Goal: Find specific page/section: Find specific page/section

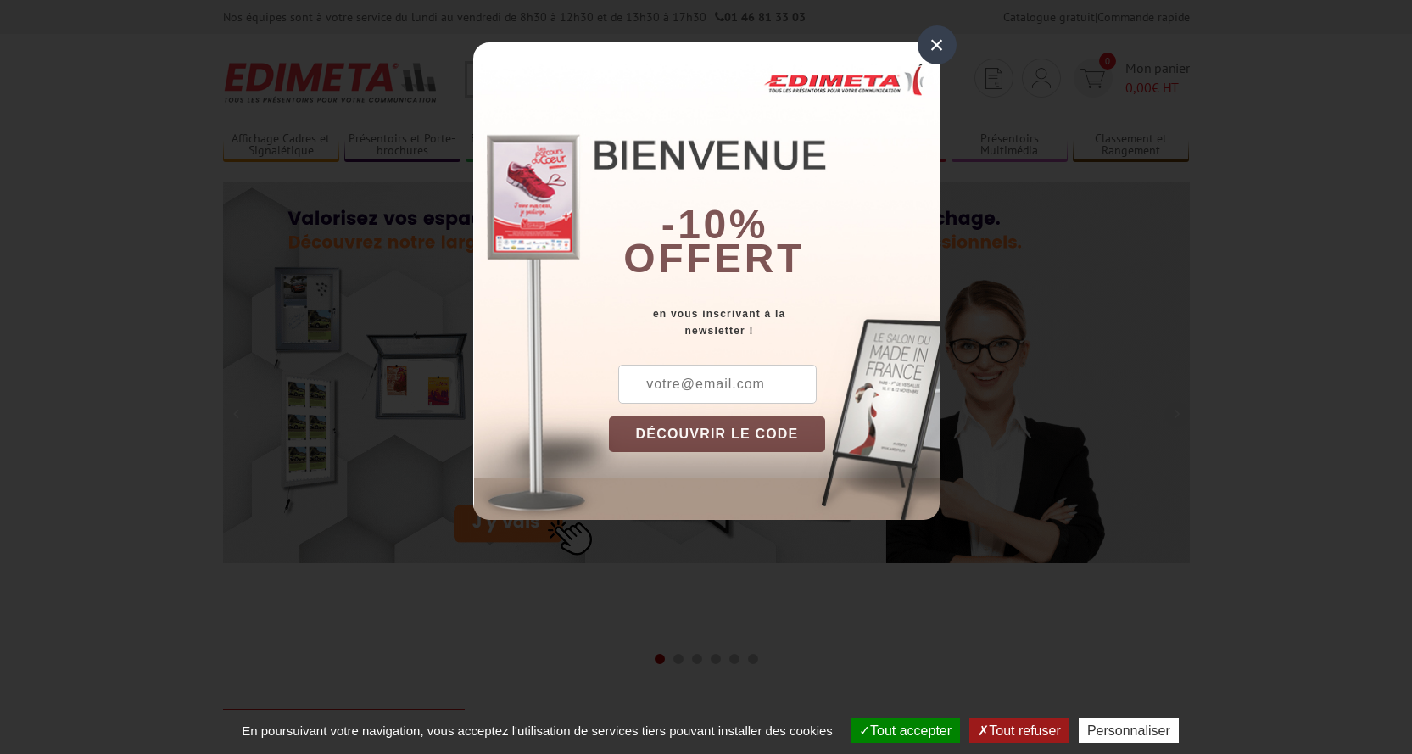
click at [937, 47] on div "×" at bounding box center [937, 44] width 39 height 39
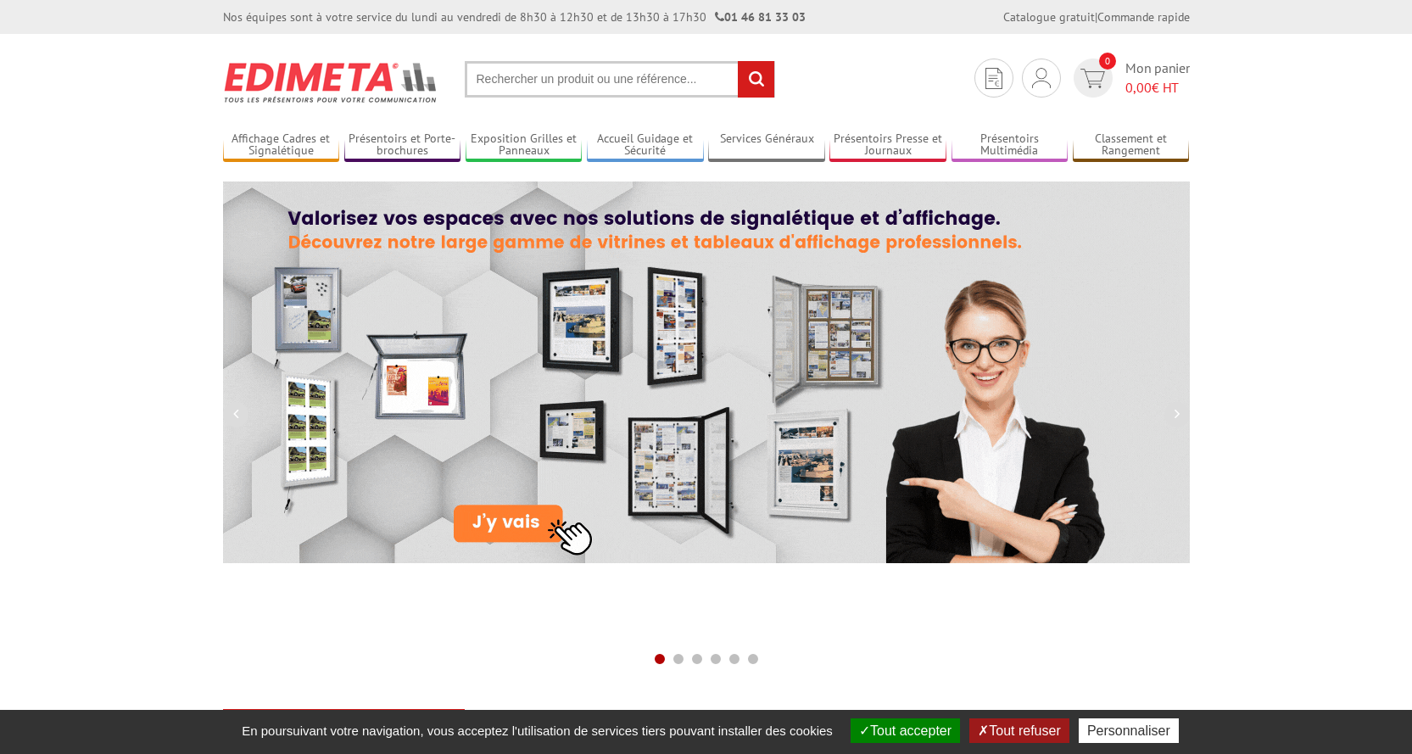
click at [514, 87] on input "text" at bounding box center [620, 79] width 310 height 36
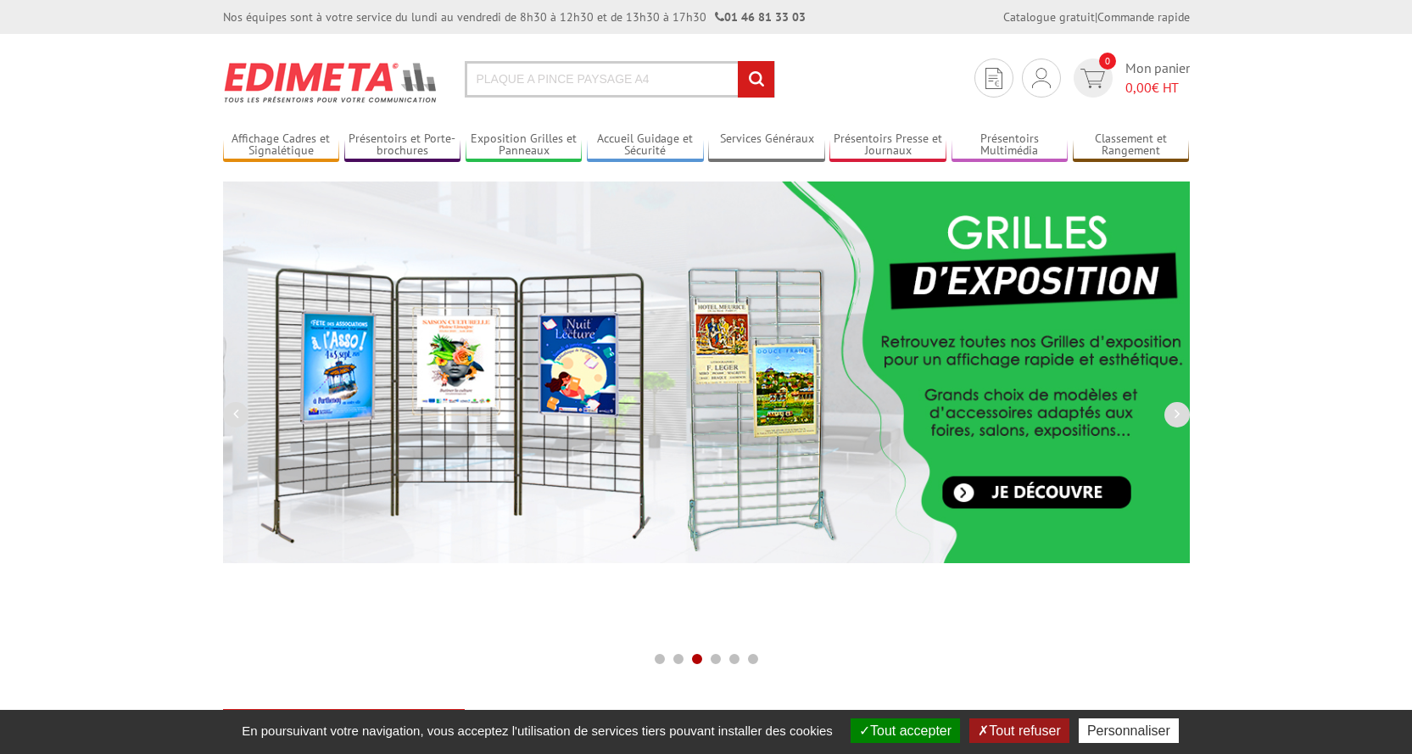
type input "PLAQUE A PINCE PAYSAGE A4"
click at [738, 61] on input "rechercher" at bounding box center [756, 79] width 36 height 36
